Goal: Transaction & Acquisition: Obtain resource

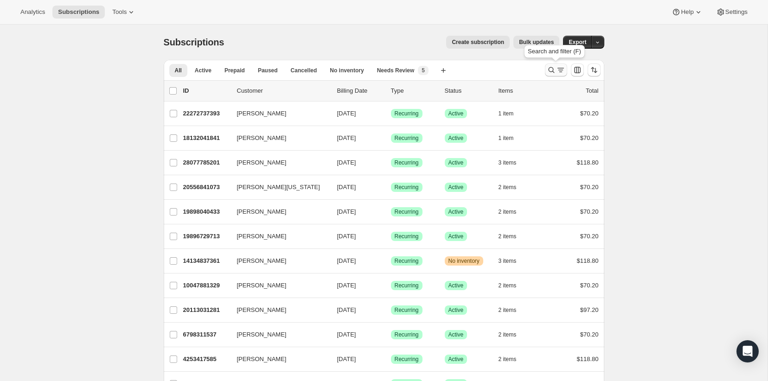
click at [549, 67] on icon "Search and filter results" at bounding box center [551, 69] width 9 height 9
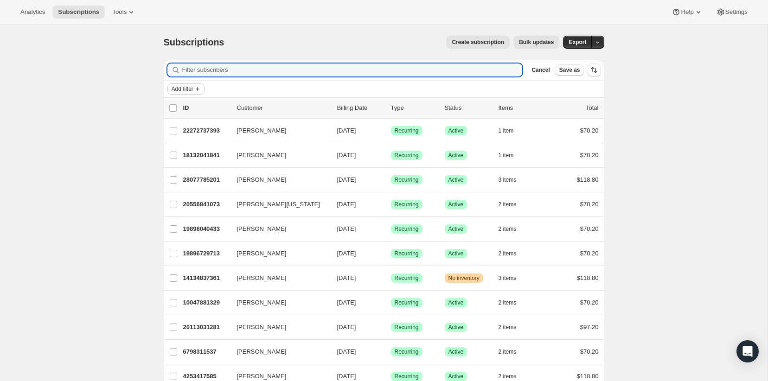
click at [196, 91] on icon "Add filter" at bounding box center [197, 88] width 7 height 7
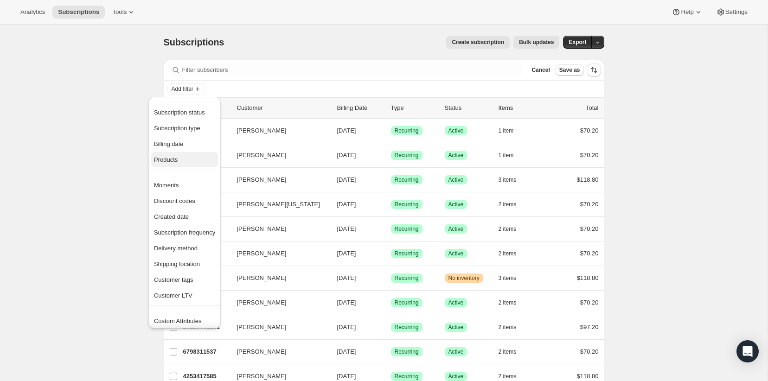
click at [184, 153] on button "Products" at bounding box center [184, 159] width 67 height 15
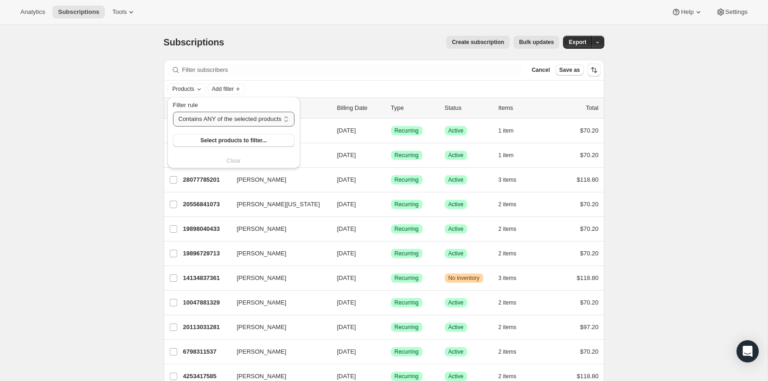
click at [234, 116] on select "Contains ANY of the selected products Contains ALL of the selected products Con…" at bounding box center [234, 119] width 122 height 15
click at [173, 112] on select "Contains ANY of the selected products Contains ALL of the selected products Con…" at bounding box center [234, 119] width 122 height 15
click at [213, 142] on span "Select products to filter..." at bounding box center [233, 140] width 66 height 7
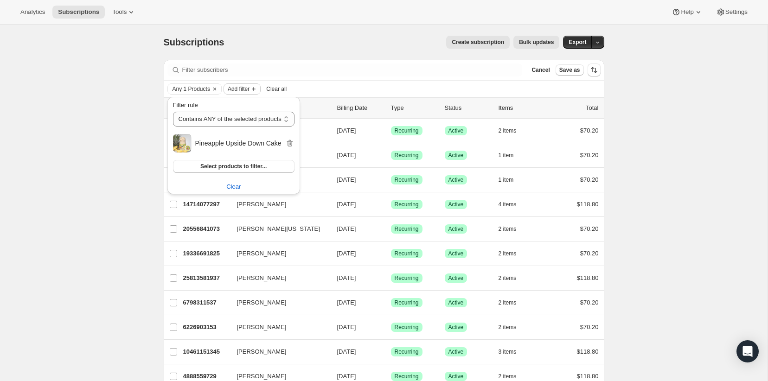
click at [246, 84] on button "Add filter" at bounding box center [242, 89] width 37 height 11
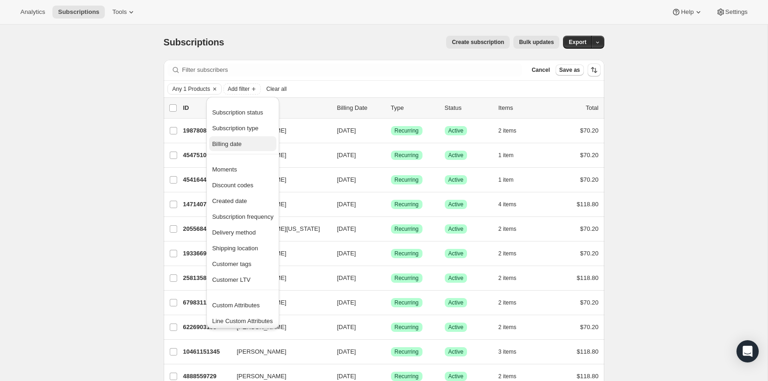
click at [249, 137] on button "Billing date" at bounding box center [242, 143] width 67 height 15
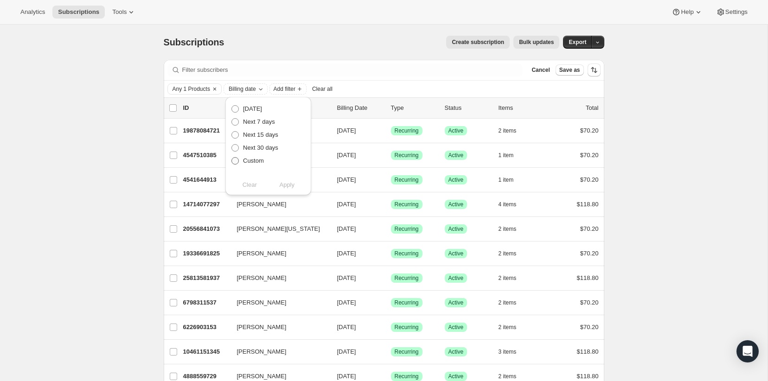
click at [249, 163] on span "Custom" at bounding box center [253, 160] width 21 height 7
click at [232, 158] on input "Custom" at bounding box center [232, 157] width 0 height 0
radio input "true"
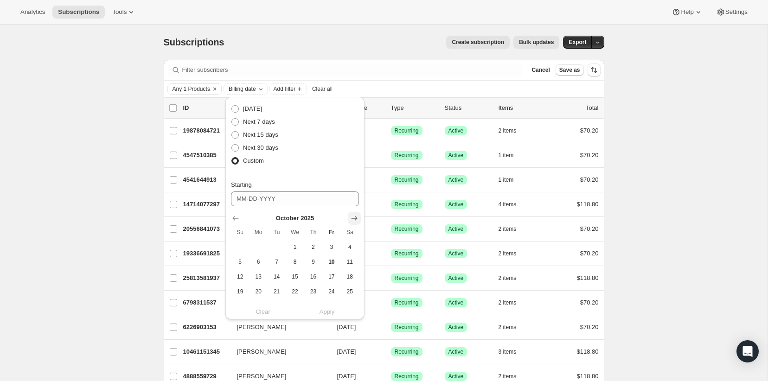
click at [356, 219] on icon "Show next month, November 2025" at bounding box center [355, 218] width 6 height 5
click at [348, 242] on button "1" at bounding box center [350, 247] width 18 height 15
type input "[DATE]"
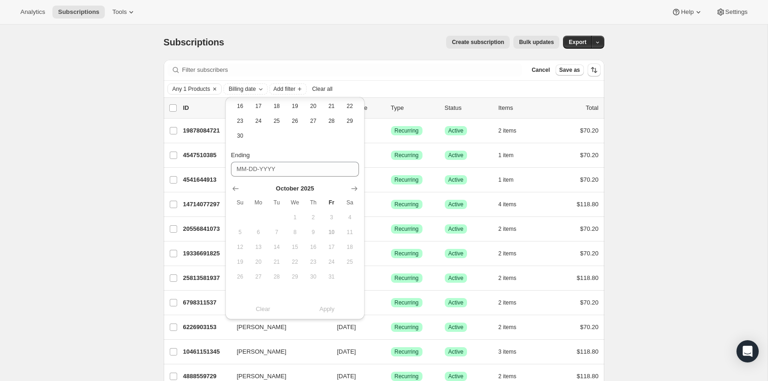
scroll to position [14, 0]
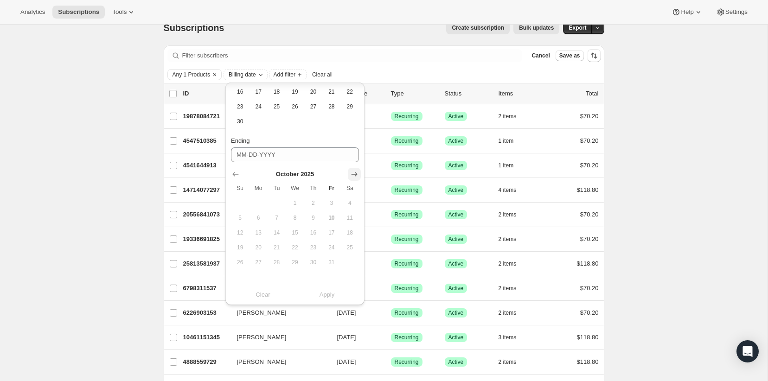
click at [351, 174] on icon "Show next month, November 2025" at bounding box center [354, 174] width 9 height 9
click at [240, 279] on span "30" at bounding box center [240, 277] width 11 height 7
type input "[DATE]"
click at [329, 299] on span "Apply" at bounding box center [327, 297] width 15 height 9
click at [334, 300] on span "Apply" at bounding box center [327, 297] width 15 height 9
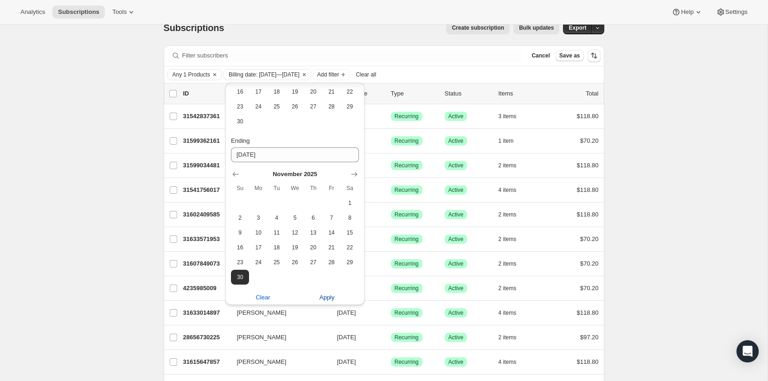
click at [326, 299] on span "Apply" at bounding box center [327, 297] width 15 height 9
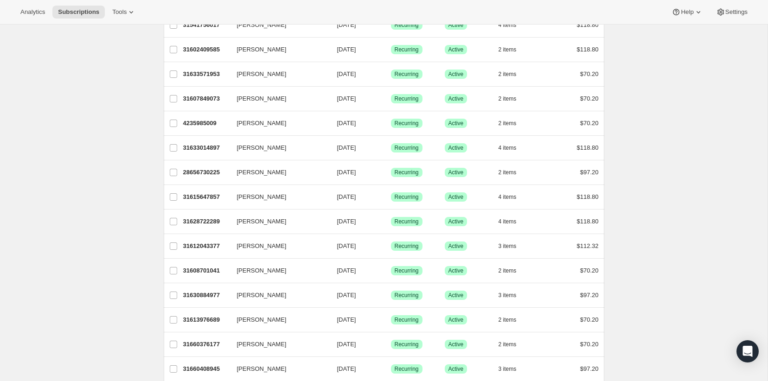
scroll to position [0, 0]
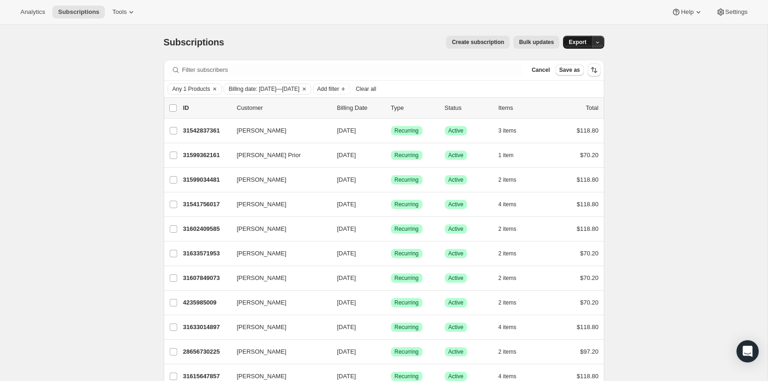
click at [581, 45] on span "Export" at bounding box center [578, 42] width 18 height 7
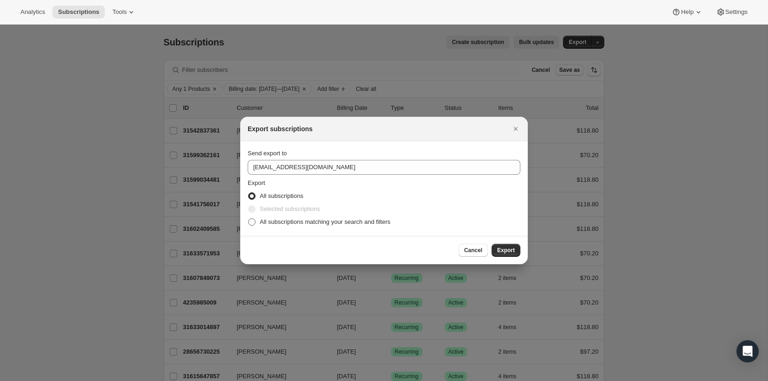
click at [283, 224] on span "All subscriptions matching your search and filters" at bounding box center [325, 222] width 131 height 7
click at [249, 219] on input "All subscriptions matching your search and filters" at bounding box center [248, 219] width 0 height 0
radio input "true"
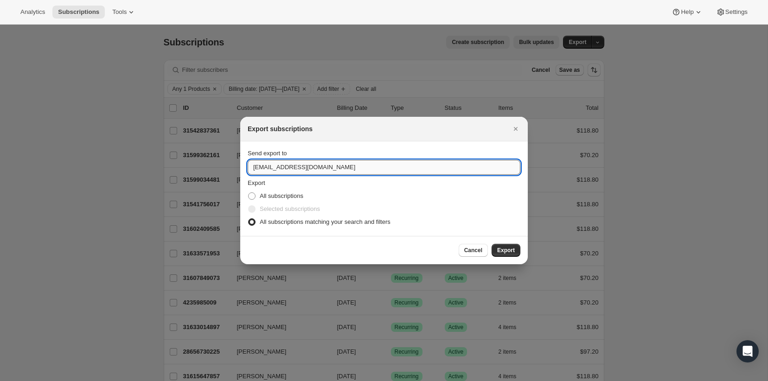
click at [285, 166] on input "orderonline@thecoconutcult.com" at bounding box center [384, 167] width 273 height 15
type input "david@codearium.com"
click at [509, 248] on span "Export" at bounding box center [506, 250] width 18 height 7
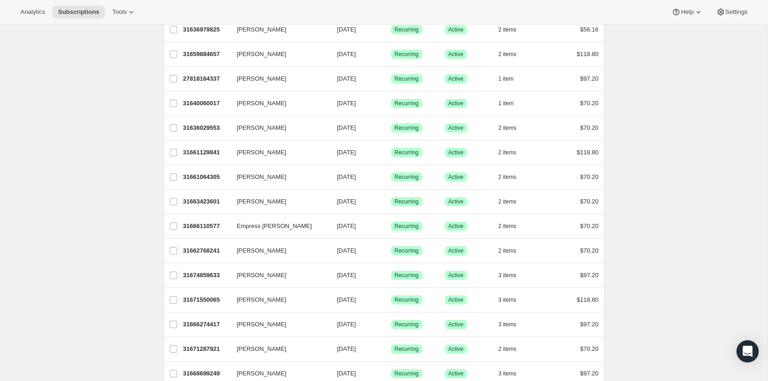
scroll to position [1073, 0]
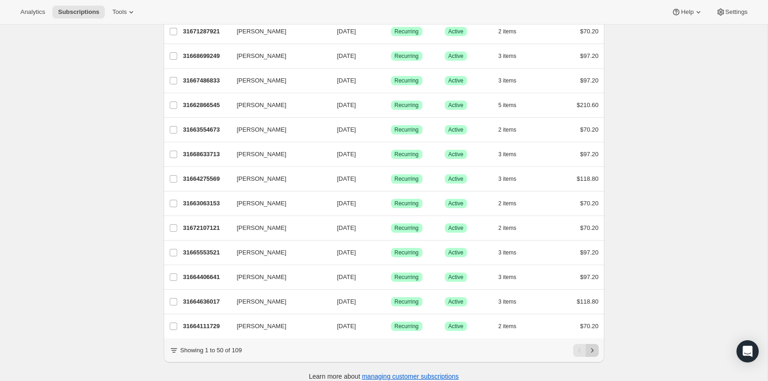
click at [592, 346] on icon "Next" at bounding box center [592, 350] width 9 height 9
click at [589, 346] on icon "Next" at bounding box center [592, 350] width 9 height 9
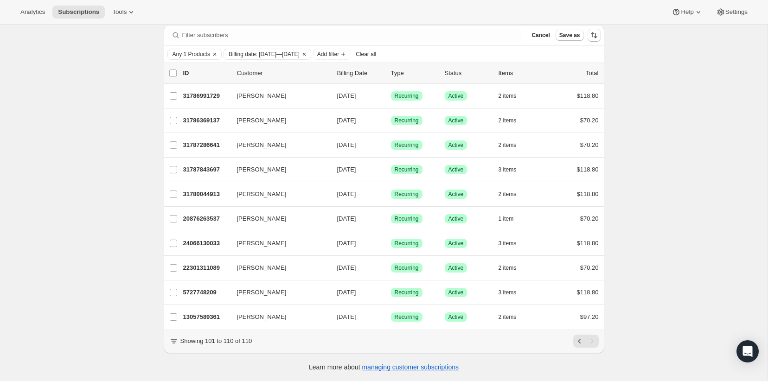
scroll to position [90, 0]
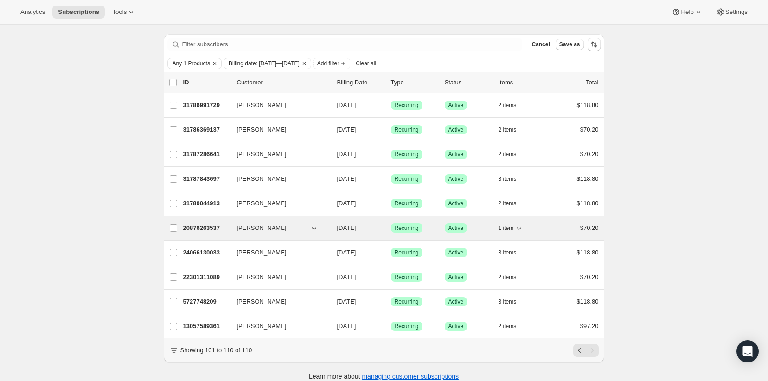
click at [201, 224] on p "20876263537" at bounding box center [206, 228] width 46 height 9
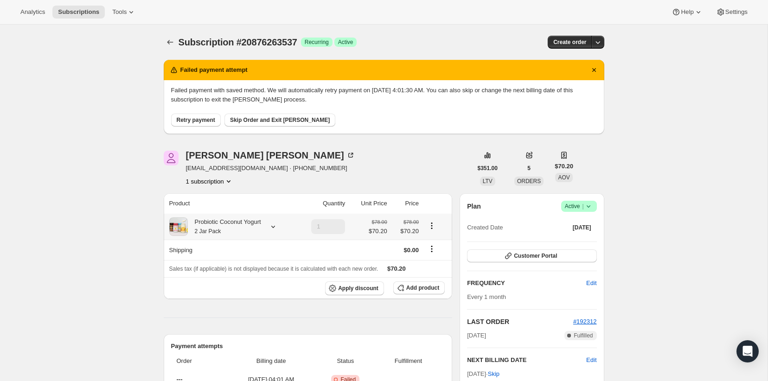
click at [232, 226] on div "Probiotic Coconut Yogurt 2 Jar Pack" at bounding box center [224, 227] width 73 height 19
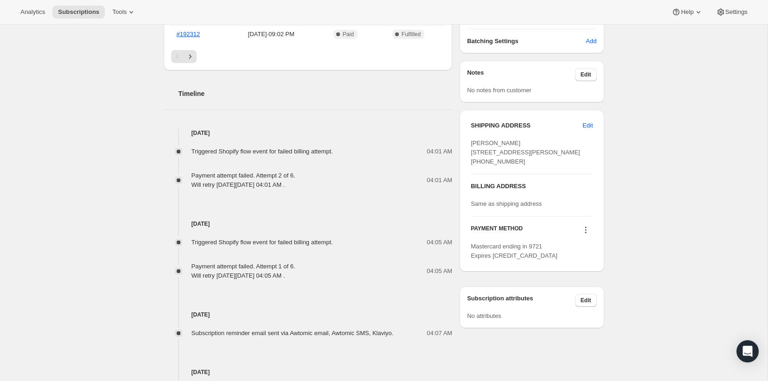
scroll to position [379, 0]
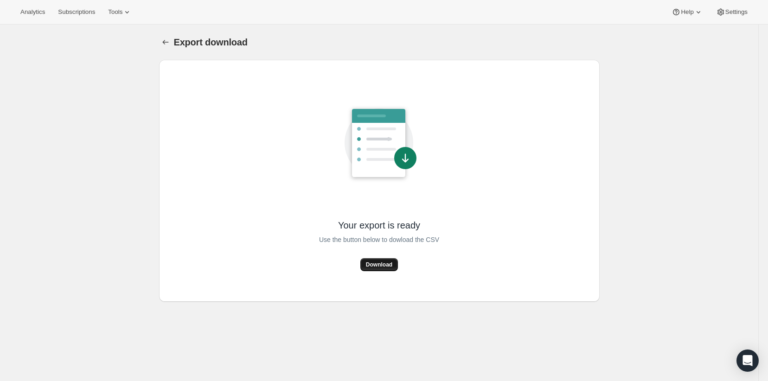
click at [384, 266] on span "Download" at bounding box center [379, 264] width 26 height 7
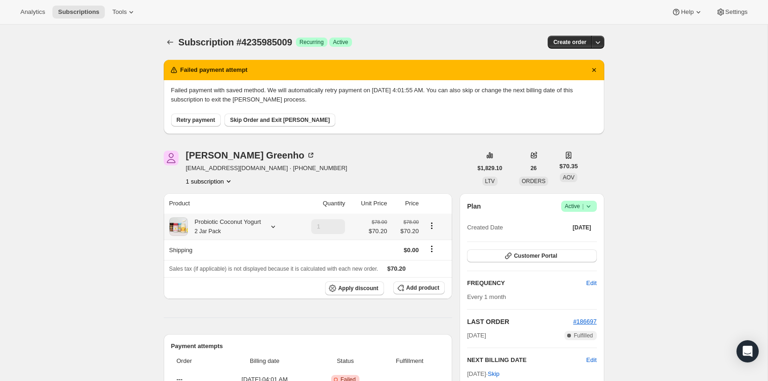
click at [237, 222] on div "Probiotic Coconut Yogurt 2 Jar Pack" at bounding box center [224, 227] width 73 height 19
click at [179, 40] on span "Subscription #4235985009" at bounding box center [236, 42] width 114 height 10
click at [171, 43] on icon "Subscriptions" at bounding box center [170, 42] width 9 height 9
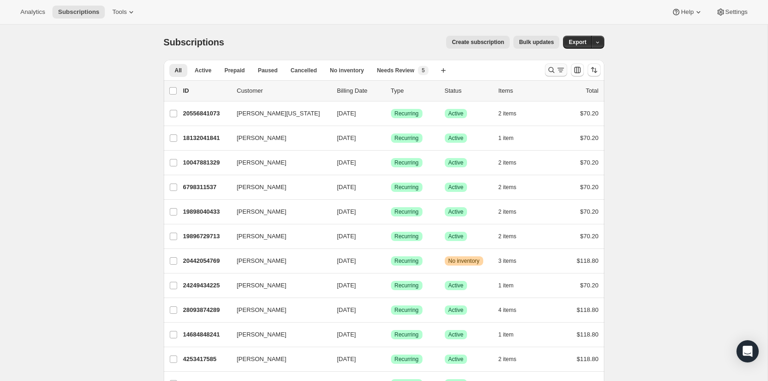
click at [548, 67] on icon "Search and filter results" at bounding box center [551, 69] width 9 height 9
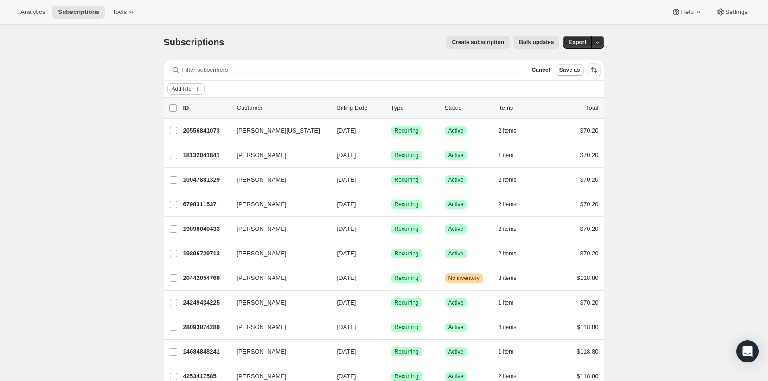
click at [199, 87] on icon "Add filter" at bounding box center [197, 88] width 7 height 7
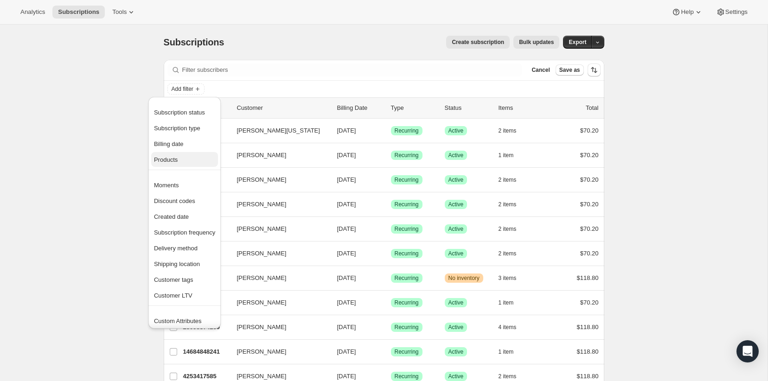
click at [185, 160] on span "Products" at bounding box center [184, 159] width 61 height 9
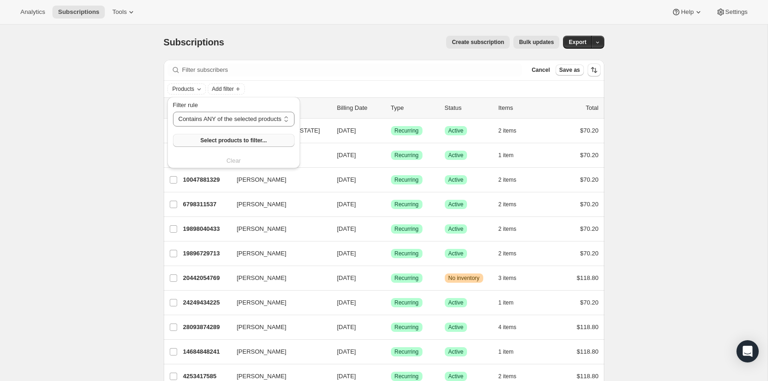
click at [213, 136] on button "Select products to filter..." at bounding box center [234, 140] width 122 height 13
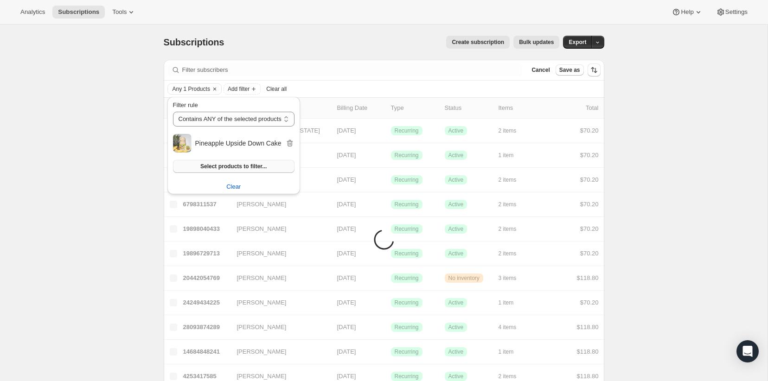
click at [233, 168] on span "Select products to filter..." at bounding box center [233, 166] width 66 height 7
click at [248, 90] on span "Add filter" at bounding box center [239, 88] width 22 height 7
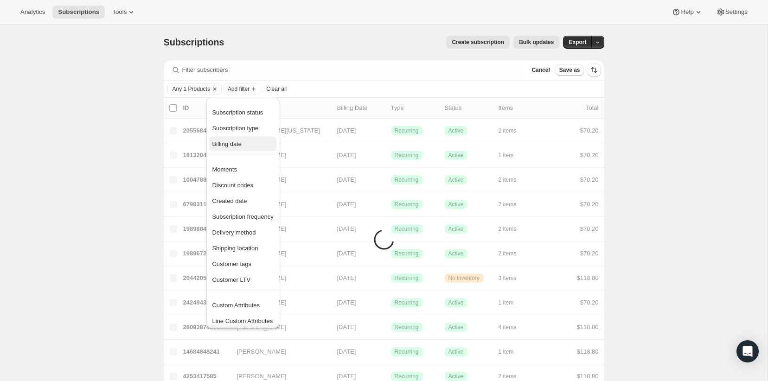
click at [226, 145] on span "Billing date" at bounding box center [227, 144] width 30 height 7
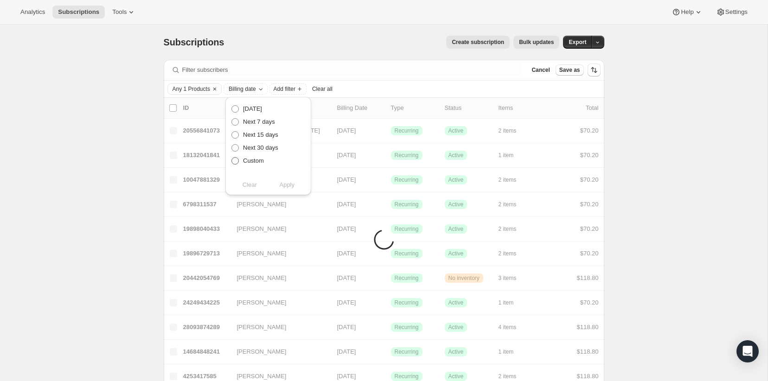
click at [243, 163] on span "Custom" at bounding box center [253, 160] width 21 height 7
click at [232, 158] on input "Custom" at bounding box center [232, 157] width 0 height 0
radio input "true"
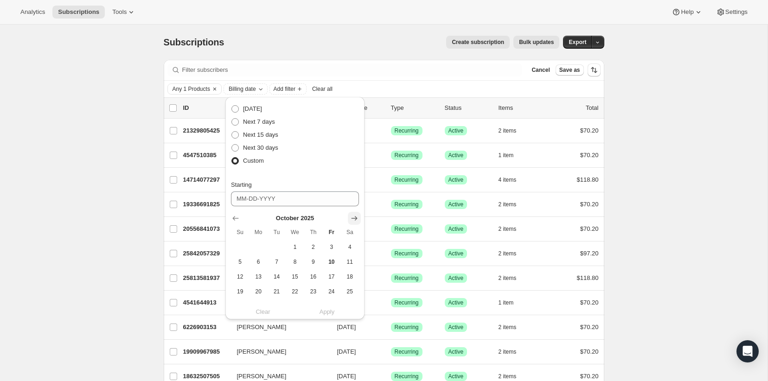
click at [355, 216] on icon "Show next month, November 2025" at bounding box center [354, 218] width 9 height 9
click at [350, 244] on span "1" at bounding box center [350, 247] width 11 height 7
type input "[DATE]"
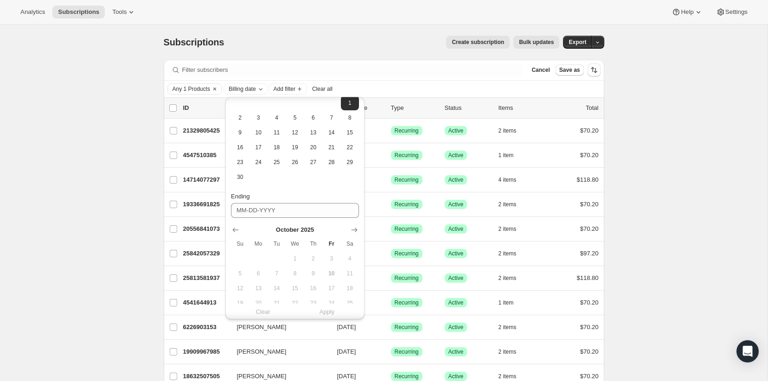
scroll to position [144, 0]
click at [351, 227] on icon "Show next month, November 2025" at bounding box center [354, 230] width 9 height 9
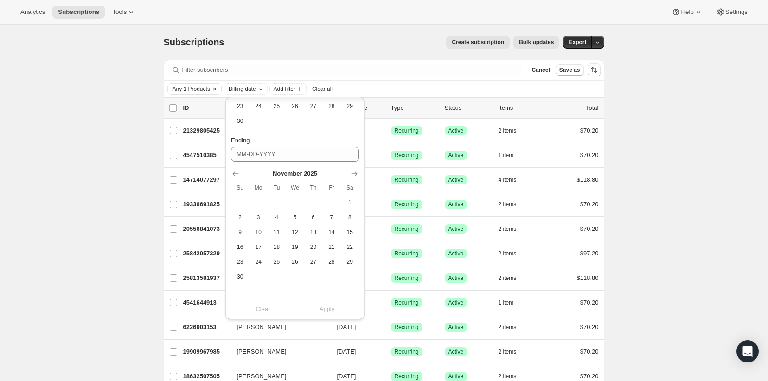
drag, startPoint x: 244, startPoint y: 277, endPoint x: 286, endPoint y: 288, distance: 43.6
click at [245, 277] on span "30" at bounding box center [240, 276] width 11 height 7
type input "[DATE]"
click at [327, 314] on span "Apply" at bounding box center [327, 309] width 15 height 9
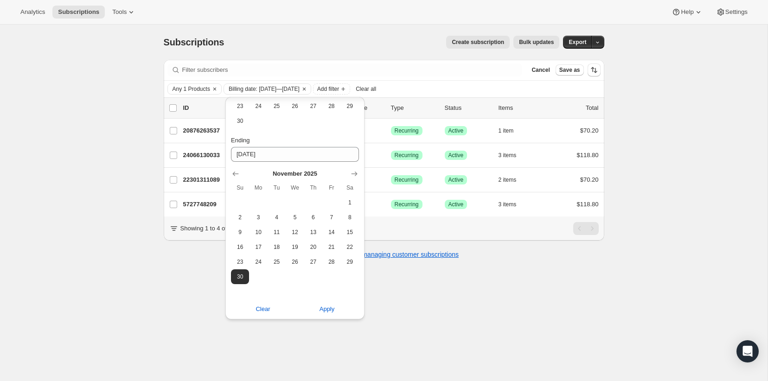
click at [108, 137] on div "Subscriptions. This page is ready Subscriptions Create subscription Bulk update…" at bounding box center [384, 215] width 768 height 381
